Goal: Communication & Community: Answer question/provide support

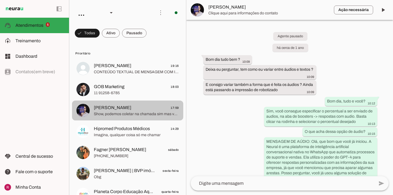
scroll to position [7505, 0]
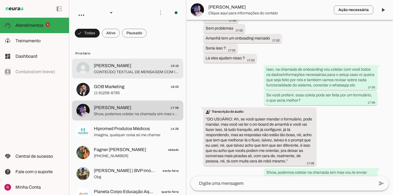
click at [124, 70] on span "CONTEÚDO TEXTUAL DE MENSAGEM COM IMAGEM (URL https://f004.backblazeb2.com/file/…" at bounding box center [136, 72] width 85 height 6
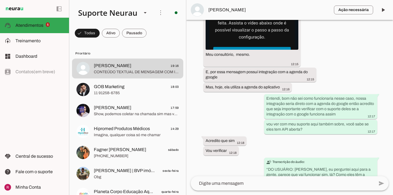
scroll to position [6342, 0]
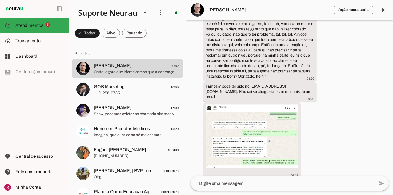
scroll to position [7910, 0]
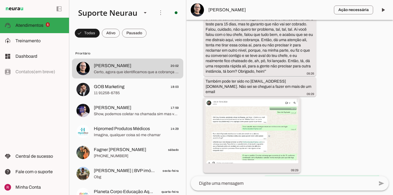
click at [237, 99] on img at bounding box center [252, 131] width 93 height 64
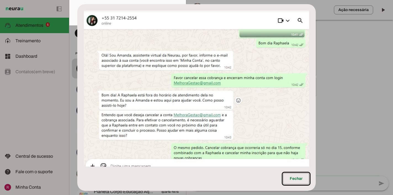
click at [316, 92] on dialog "Fechar" at bounding box center [196, 97] width 238 height 187
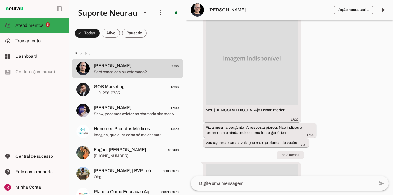
scroll to position [2962, 0]
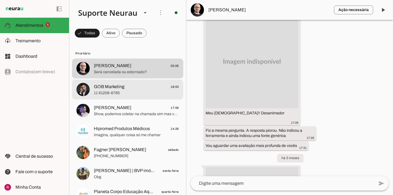
click at [114, 98] on md-item "GOB Marketing 18:03 11 91258-6785" at bounding box center [127, 89] width 111 height 20
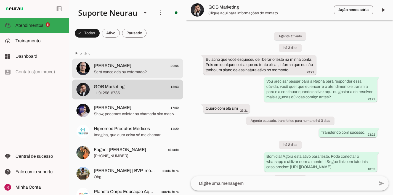
scroll to position [715, 0]
